Goal: Task Accomplishment & Management: Use online tool/utility

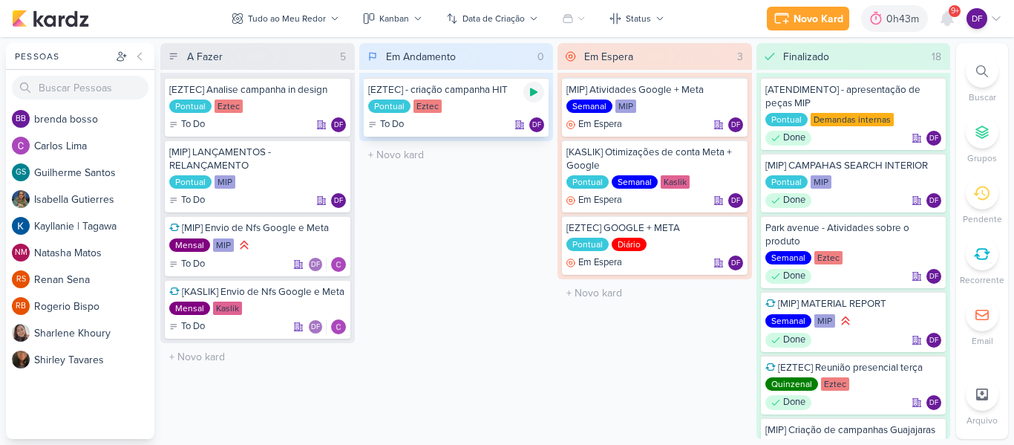
click at [540, 91] on div at bounding box center [533, 92] width 21 height 21
click at [532, 88] on icon at bounding box center [533, 91] width 7 height 7
click at [814, 12] on div "Novo Kard" at bounding box center [818, 19] width 50 height 16
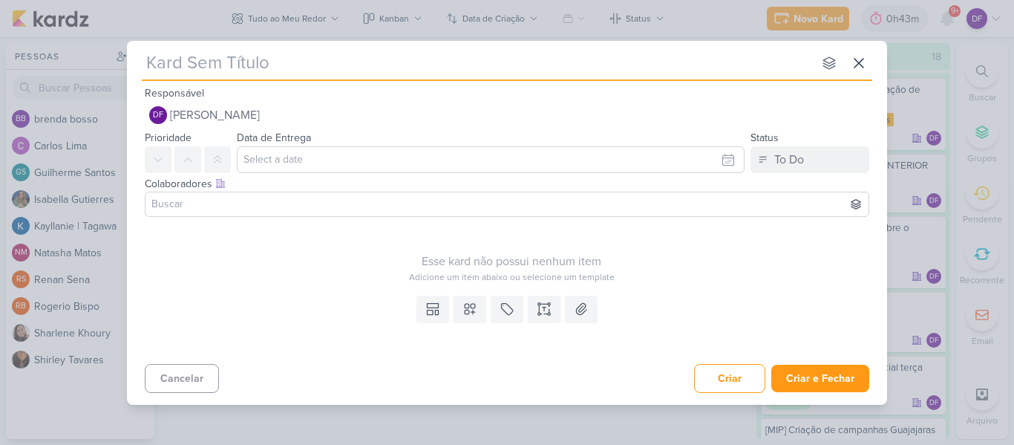
type input "["
type input "[MIP]"
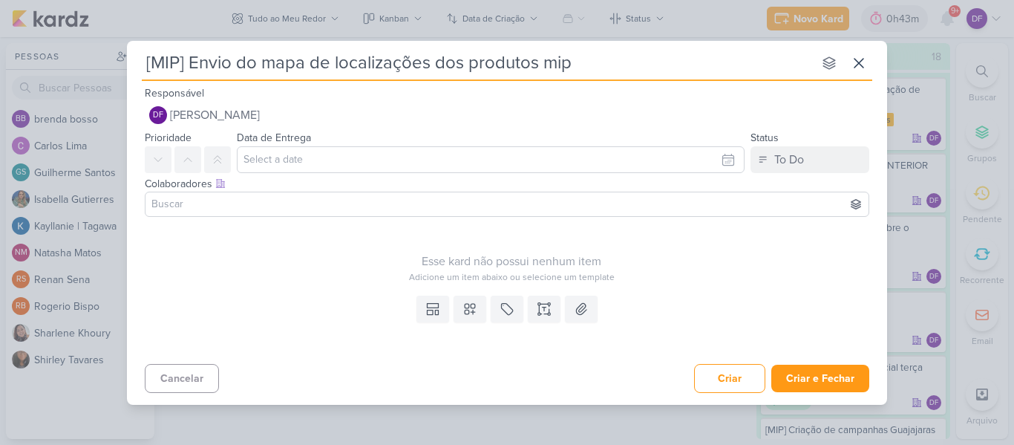
type input "[MIP] Envio do mapa de localizações dos produtos mip"
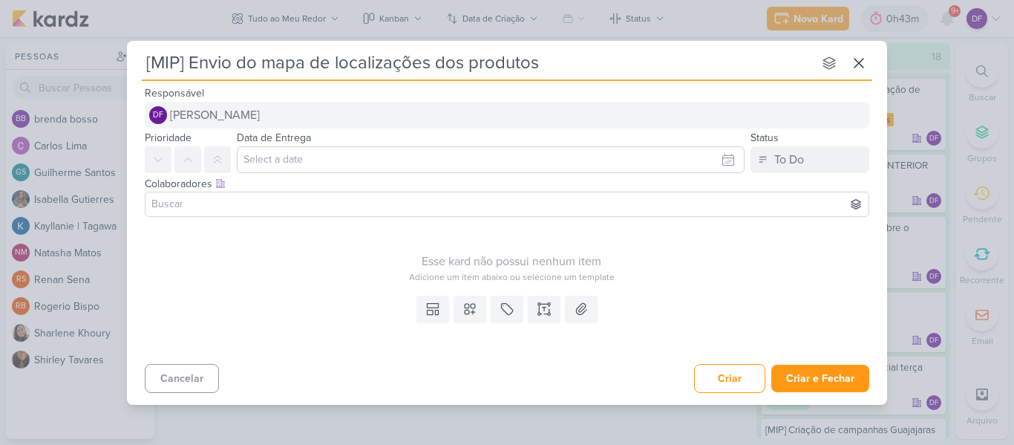
type input "[MIP] Envio do mapa de localizações dos produtos M"
type input "[MIP] Envio do mapa de localizações dos produtos MIP"
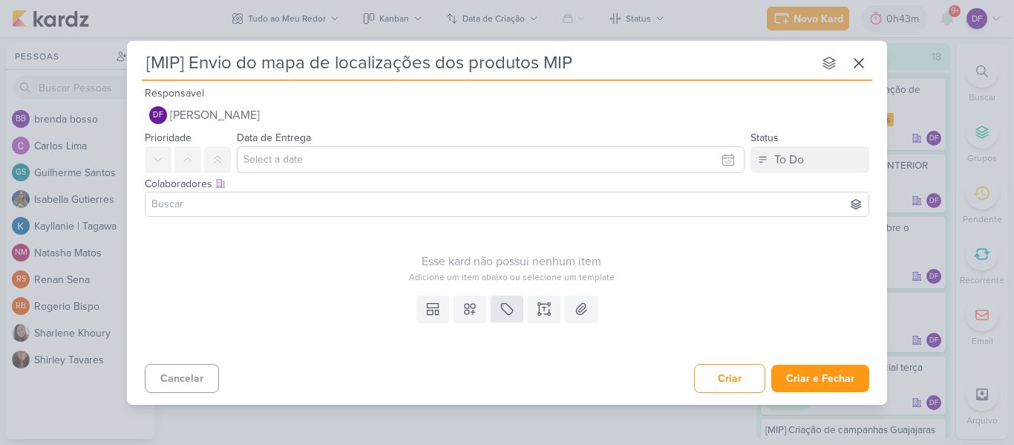
type input "[MIP] Envio do mapa de localizações dos produtos MIP"
click at [502, 307] on icon at bounding box center [507, 308] width 11 height 11
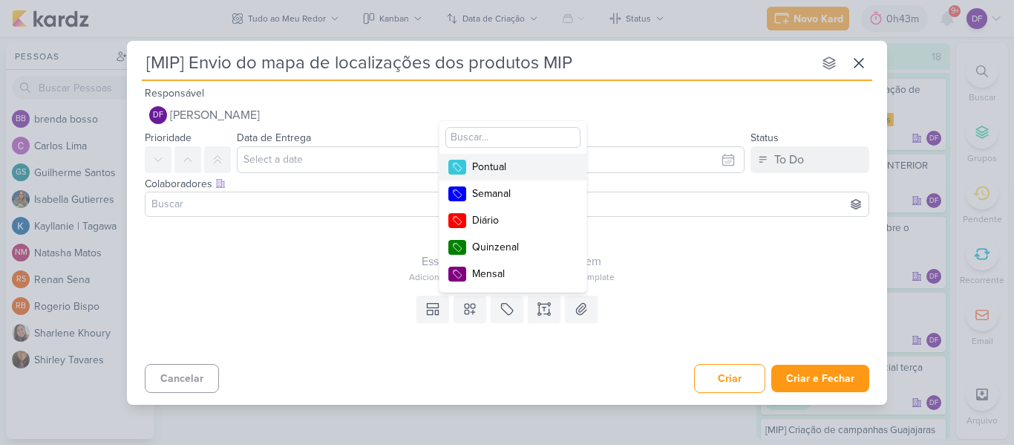
click at [497, 171] on div "Pontual" at bounding box center [520, 167] width 96 height 16
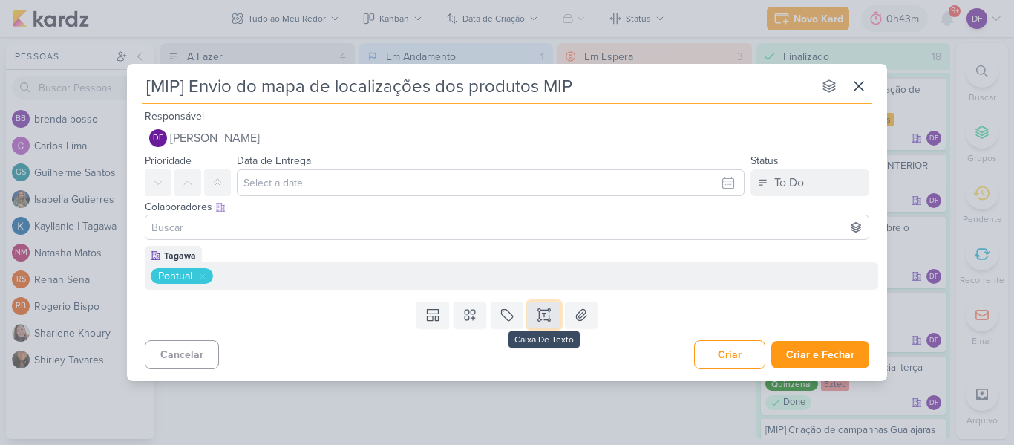
click at [547, 316] on icon at bounding box center [544, 314] width 15 height 15
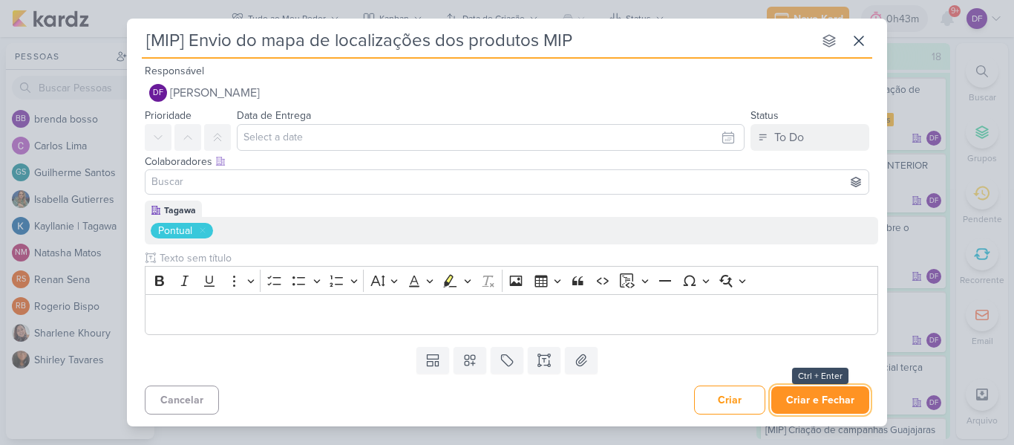
click at [786, 406] on button "Criar e Fechar" at bounding box center [820, 399] width 98 height 27
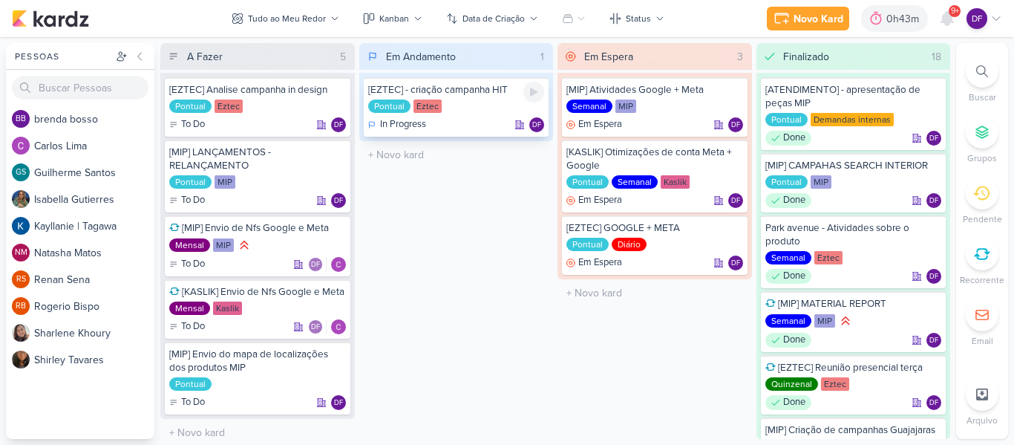
click at [533, 94] on icon at bounding box center [533, 92] width 7 height 8
click at [533, 89] on icon at bounding box center [533, 91] width 7 height 7
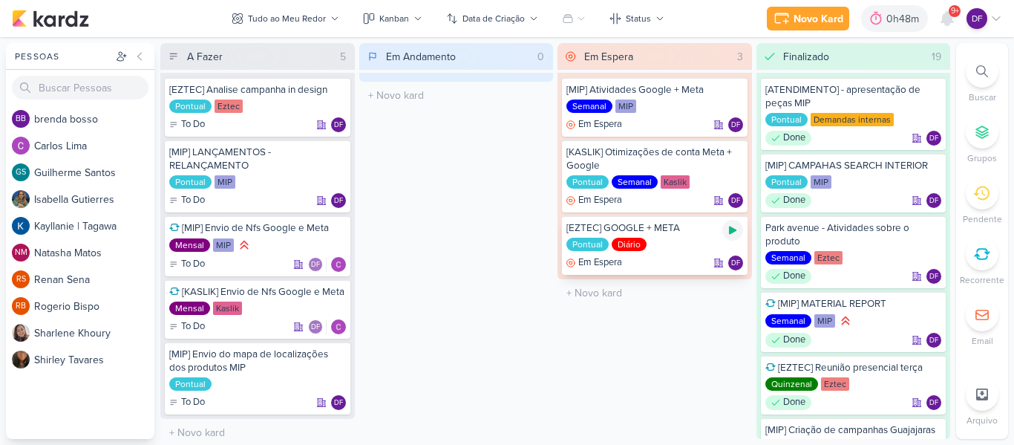
click at [730, 235] on icon at bounding box center [733, 230] width 12 height 12
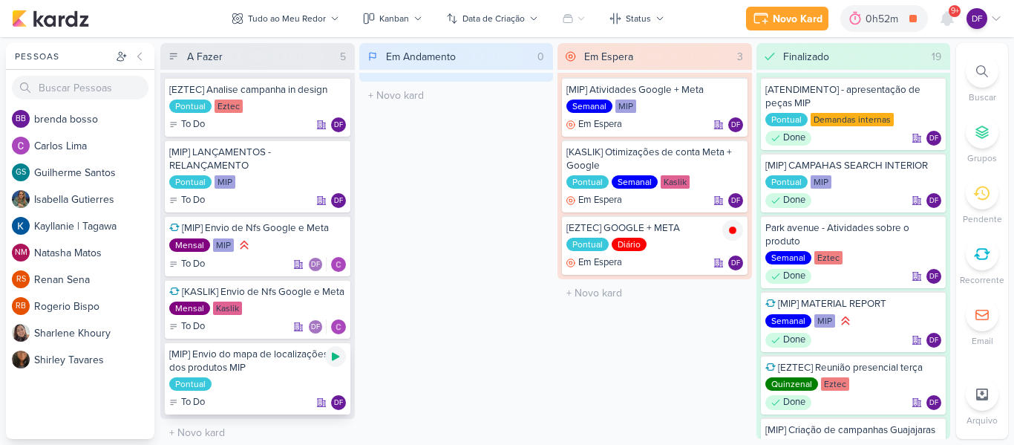
click at [337, 363] on div at bounding box center [335, 356] width 21 height 21
